Goal: Submit feedback/report problem

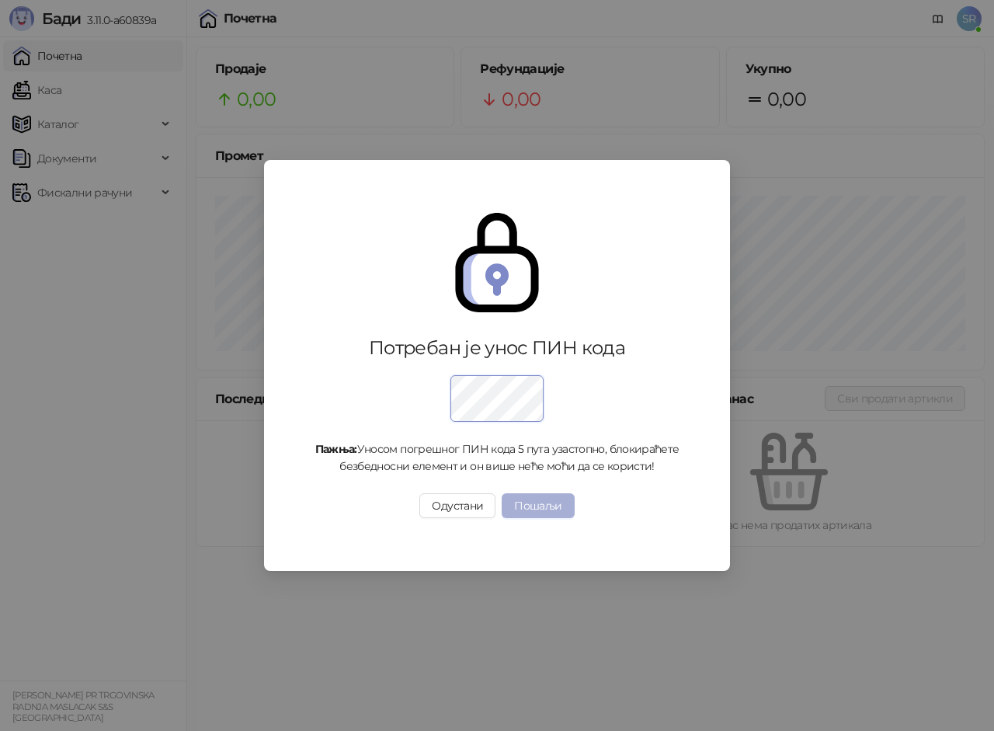
drag, startPoint x: 529, startPoint y: 501, endPoint x: 522, endPoint y: 497, distance: 8.0
click at [527, 499] on button "Пошаљи" at bounding box center [538, 505] width 72 height 25
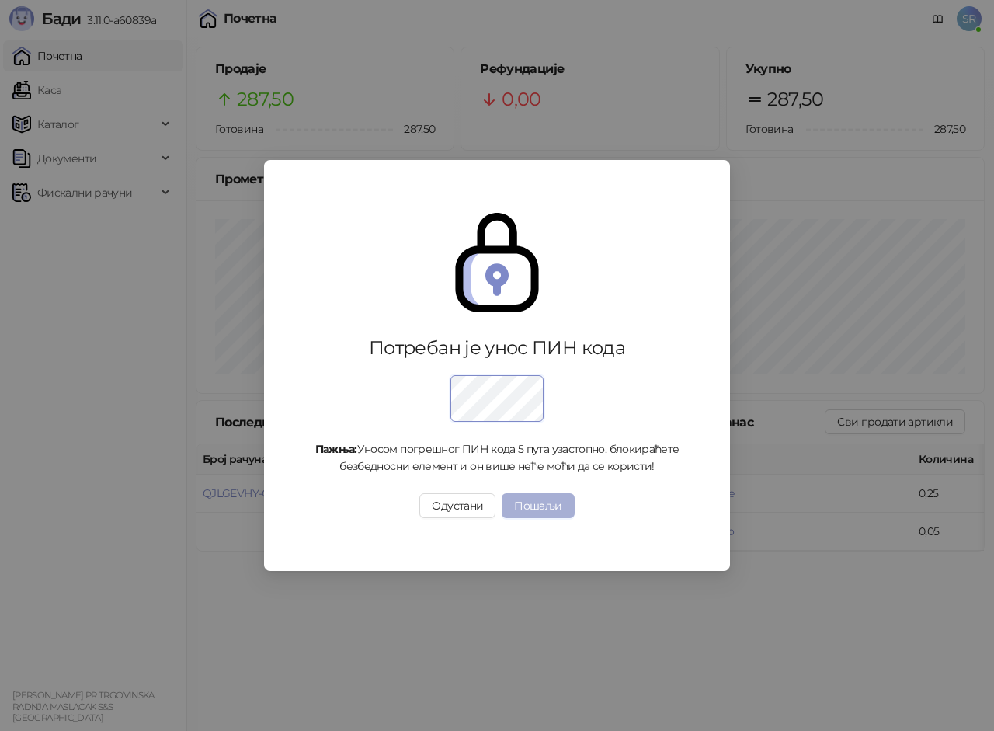
click at [546, 507] on button "Пошаљи" at bounding box center [538, 505] width 72 height 25
